Goal: Information Seeking & Learning: Learn about a topic

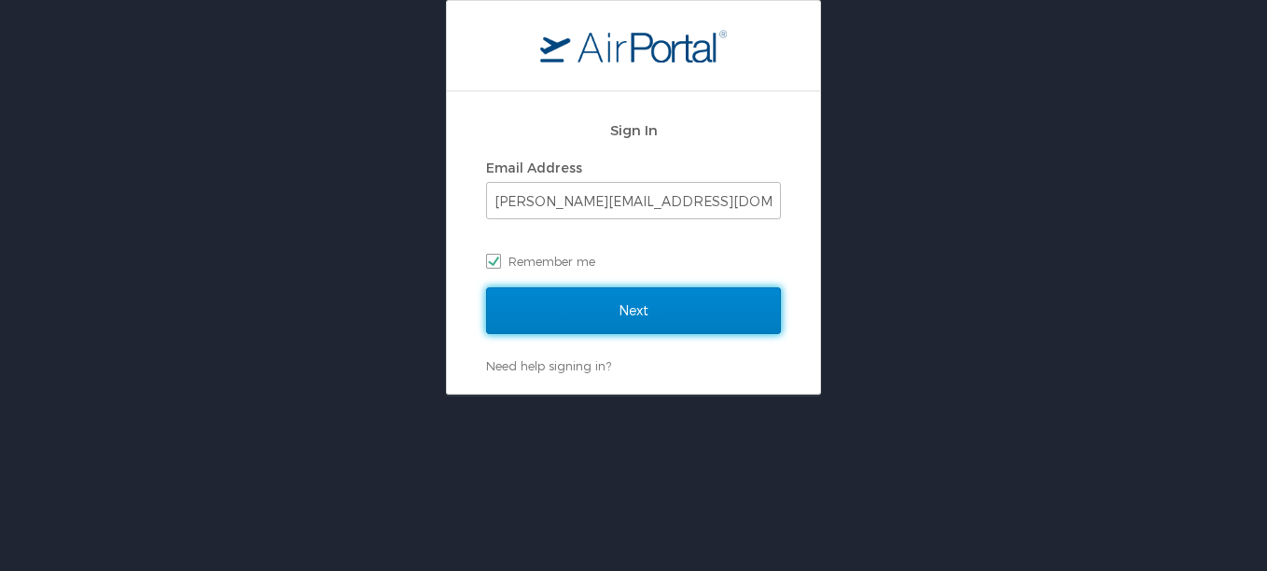
click at [616, 298] on input "Next" at bounding box center [633, 310] width 295 height 47
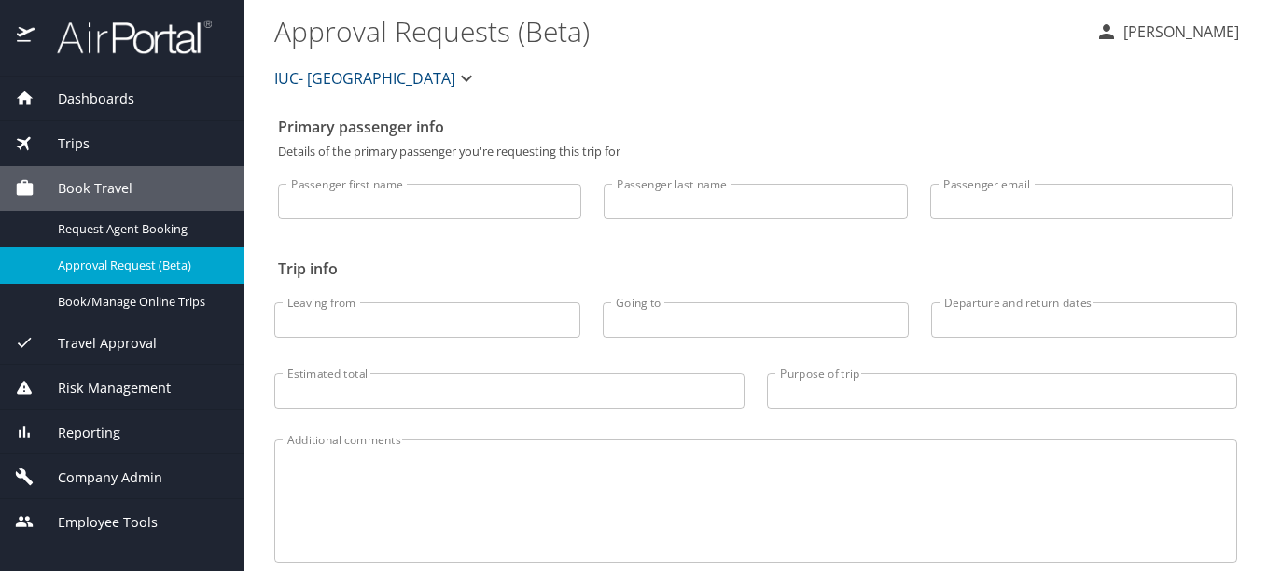
click at [105, 424] on span "Reporting" at bounding box center [78, 432] width 86 height 21
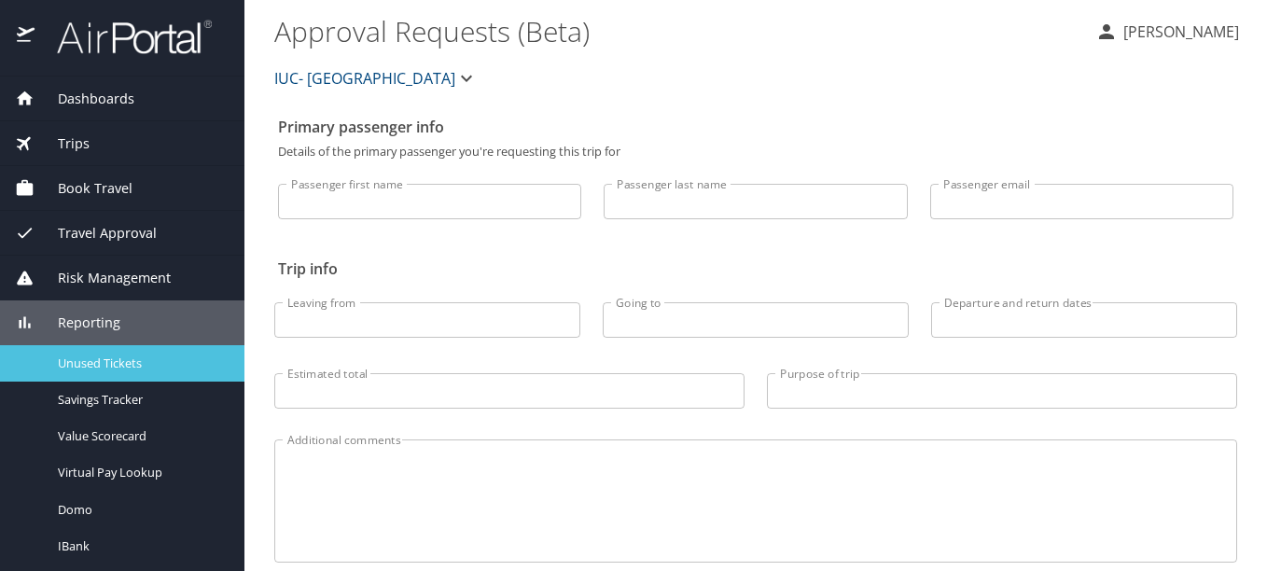
click at [131, 355] on span "Unused Tickets" at bounding box center [140, 363] width 164 height 18
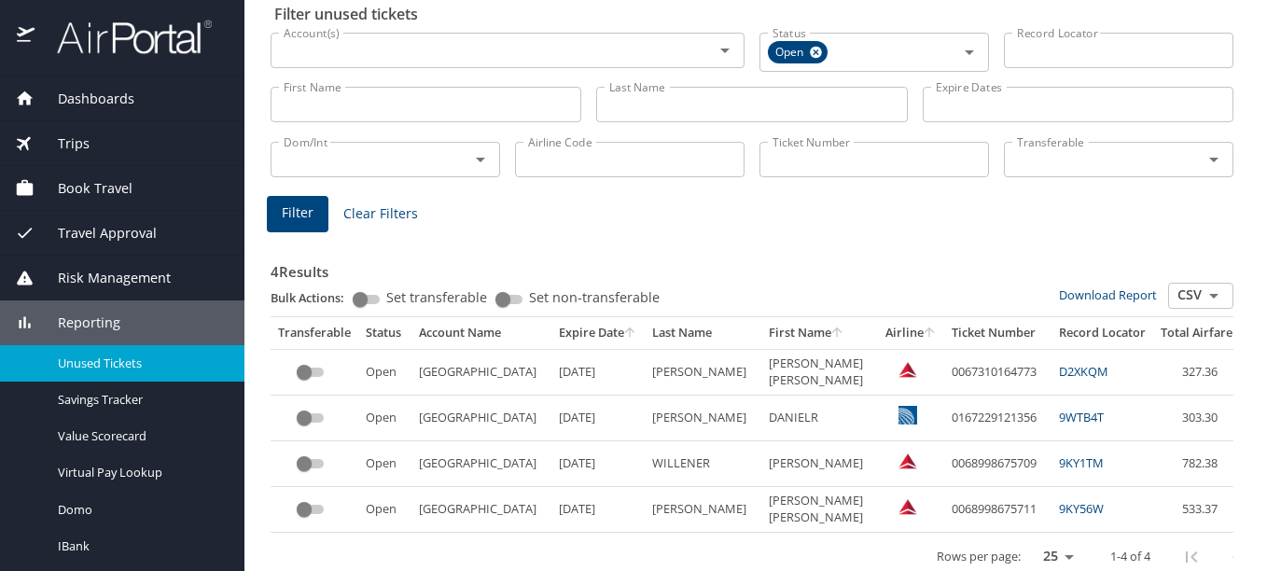
scroll to position [116, 0]
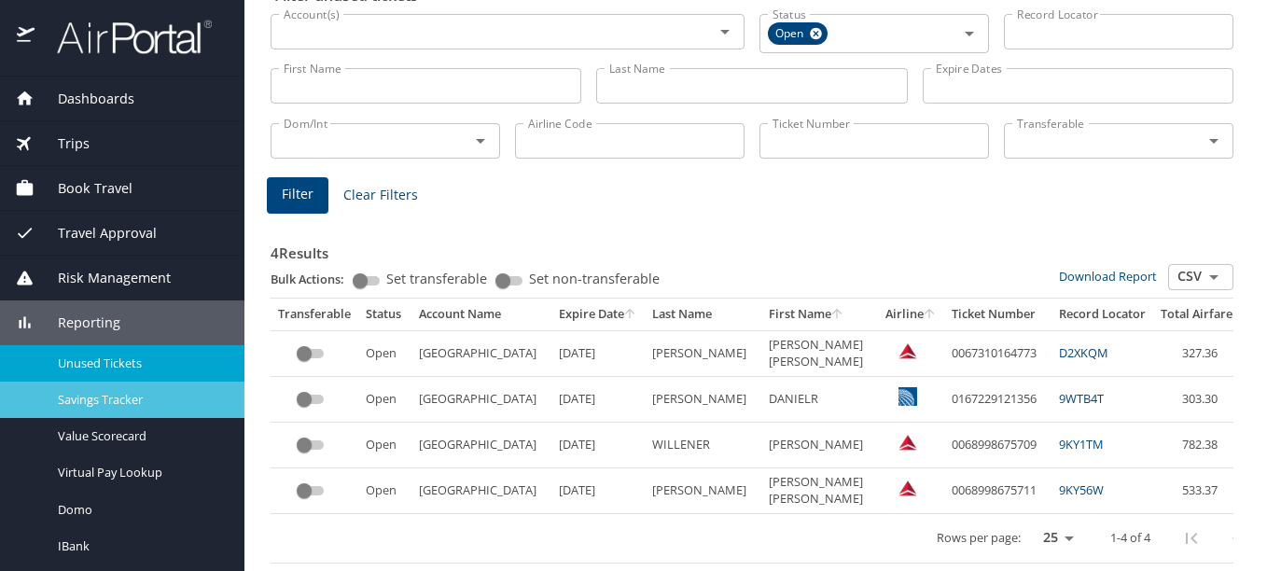
click at [120, 393] on span "Savings Tracker" at bounding box center [140, 400] width 164 height 18
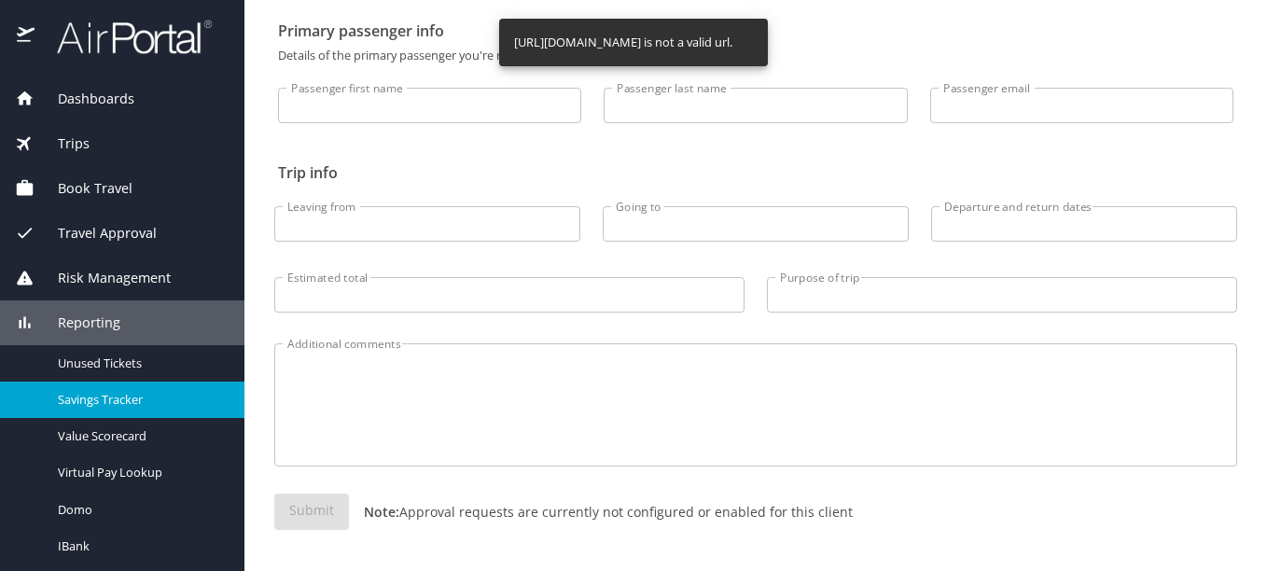
scroll to position [96, 0]
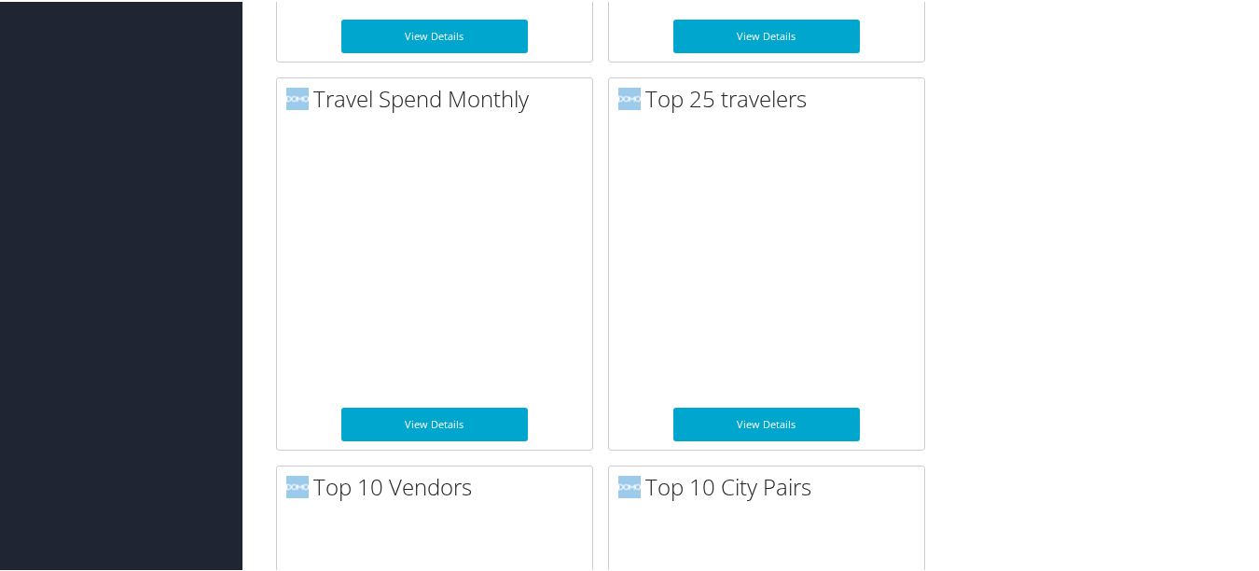
scroll to position [1900, 0]
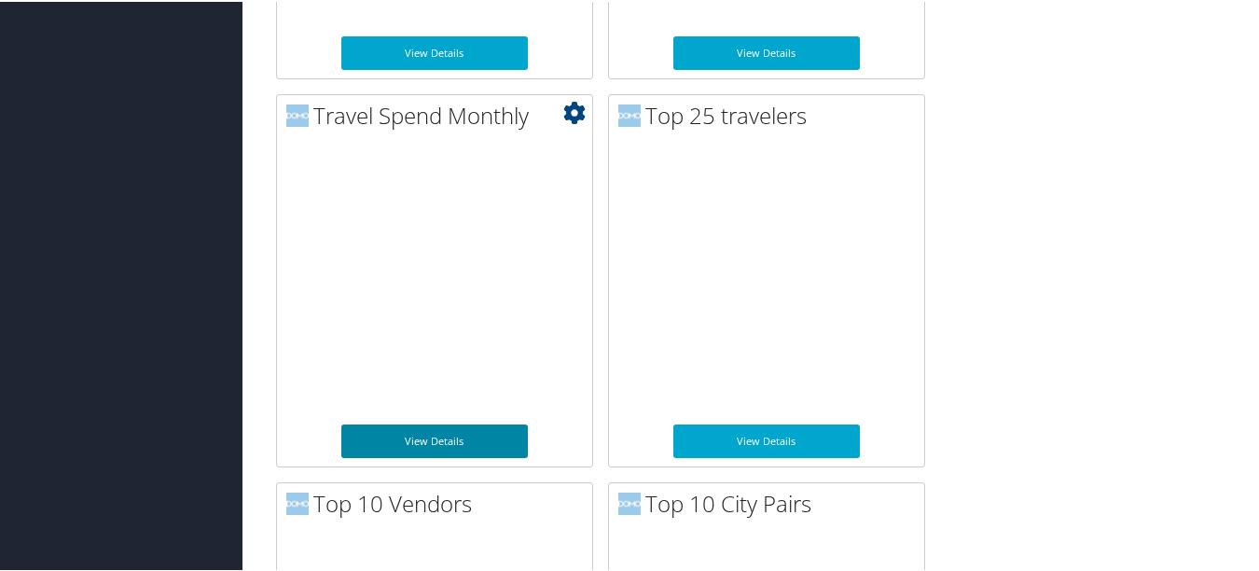
click at [441, 437] on link "View Details" at bounding box center [434, 439] width 187 height 34
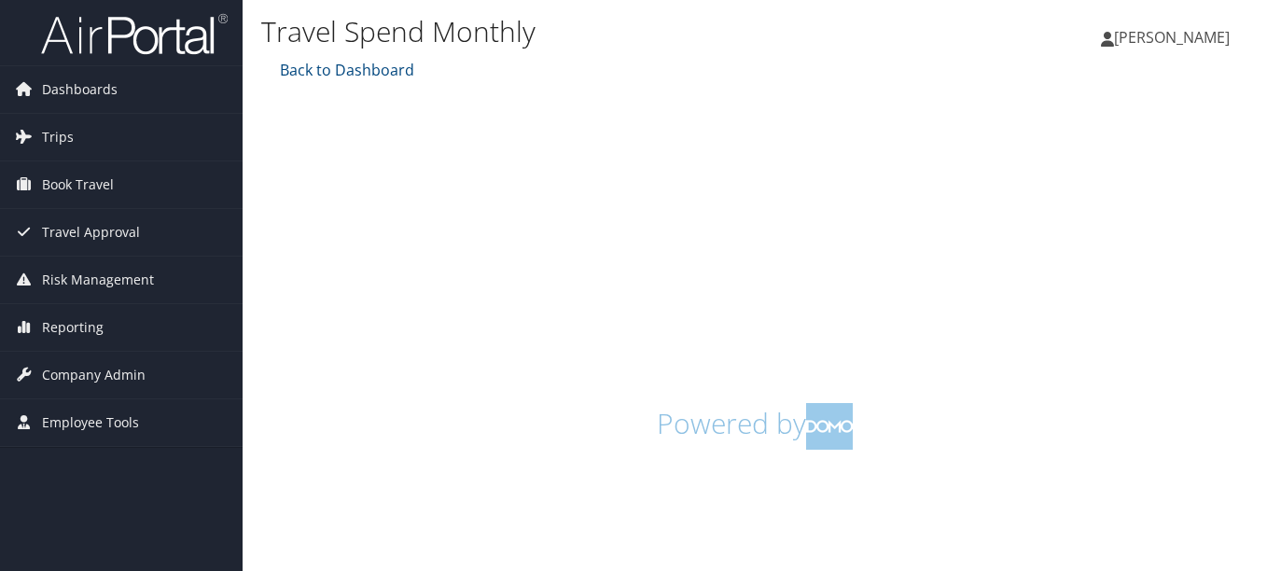
click at [680, 86] on div "Back to Dashboard Powered by" at bounding box center [754, 258] width 987 height 398
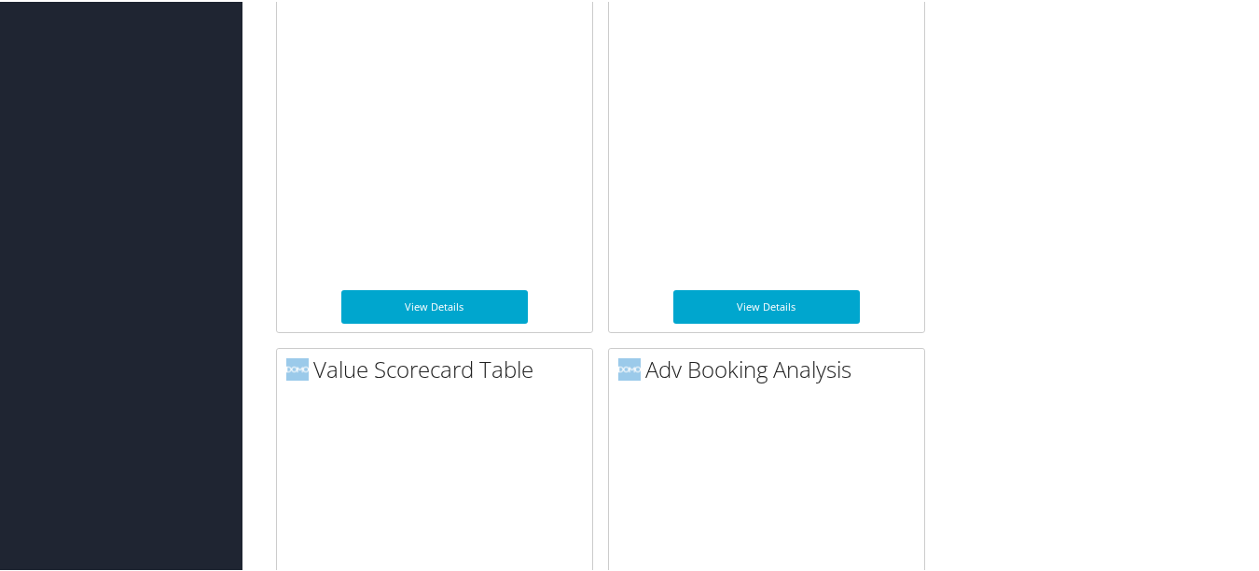
scroll to position [3924, 0]
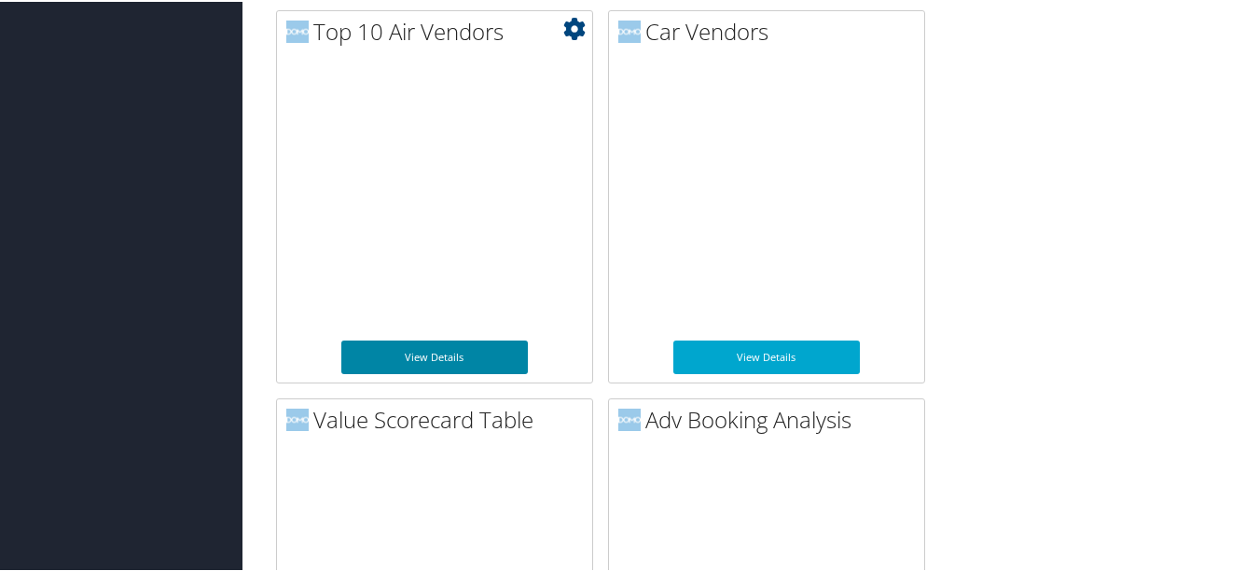
click at [402, 349] on link "View Details" at bounding box center [434, 356] width 187 height 34
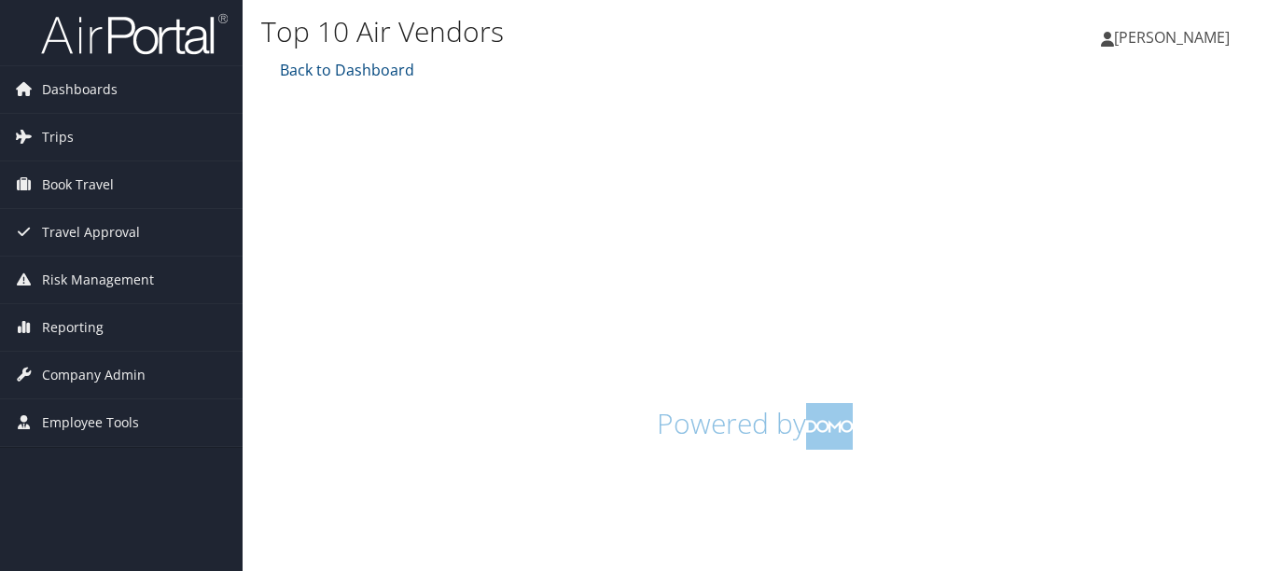
click at [551, 31] on h1 "Top 10 Air Vendors" at bounding box center [589, 31] width 657 height 39
click at [535, 76] on div "Back to Dashboard" at bounding box center [754, 70] width 987 height 22
click at [76, 327] on span "Reporting" at bounding box center [73, 327] width 62 height 47
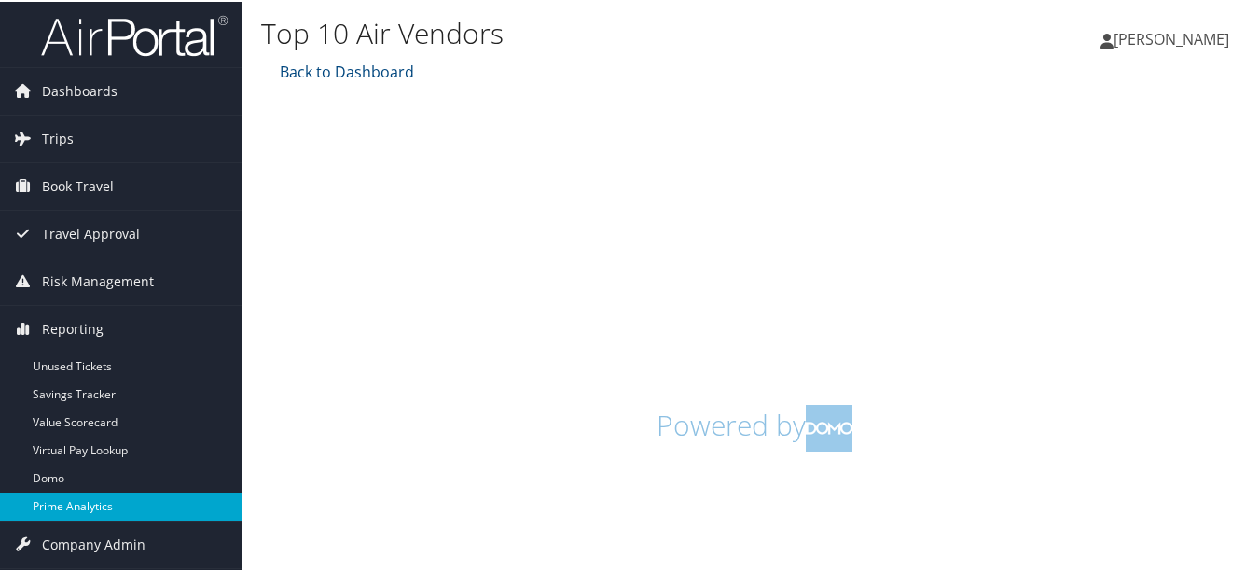
click at [76, 504] on link "Prime Analytics" at bounding box center [121, 505] width 242 height 28
